Goal: Browse casually: Explore the website without a specific task or goal

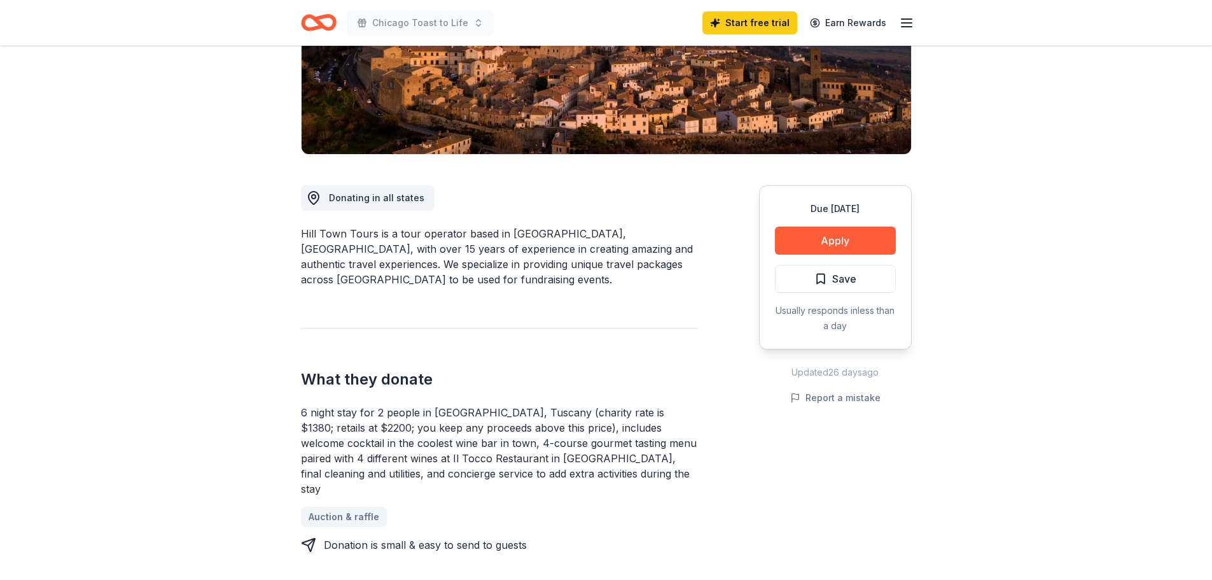
scroll to position [255, 0]
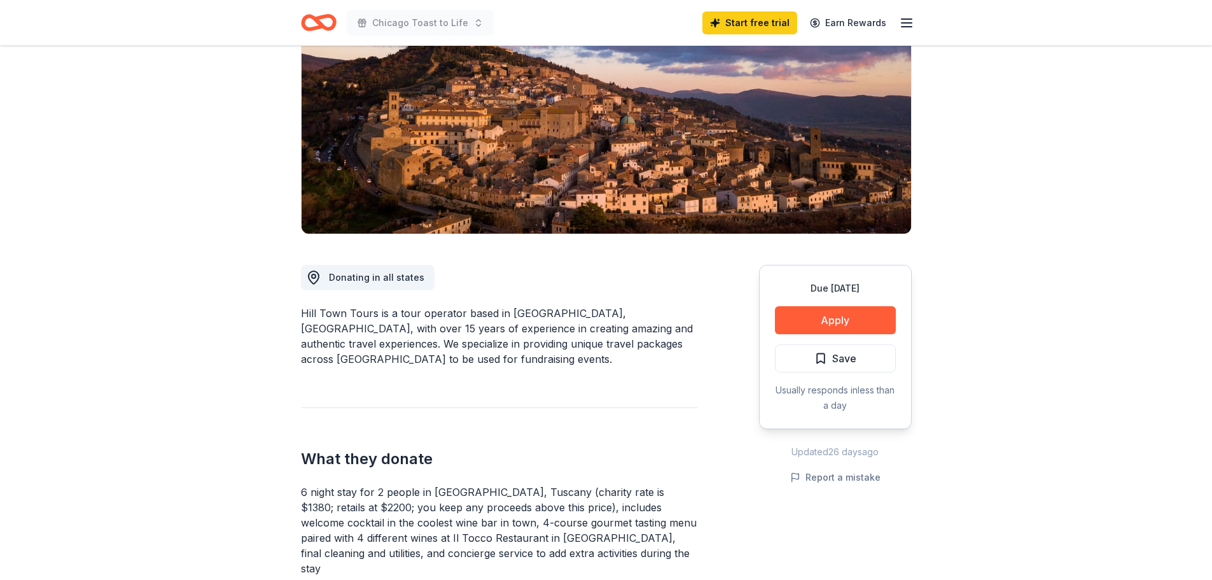
scroll to position [0, 0]
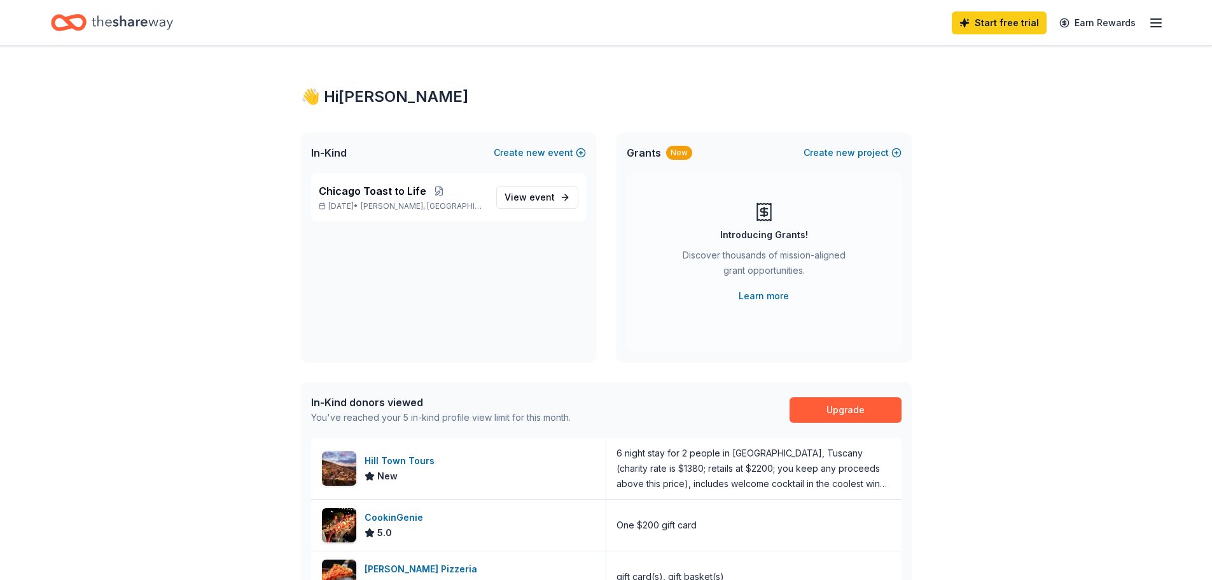
click at [160, 18] on icon "Home" at bounding box center [132, 23] width 81 height 26
